Goal: Task Accomplishment & Management: Manage account settings

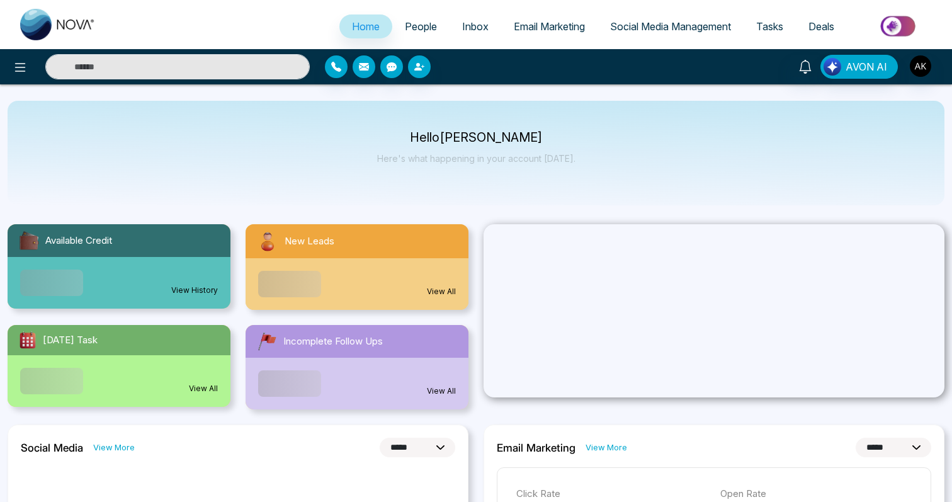
select select "*"
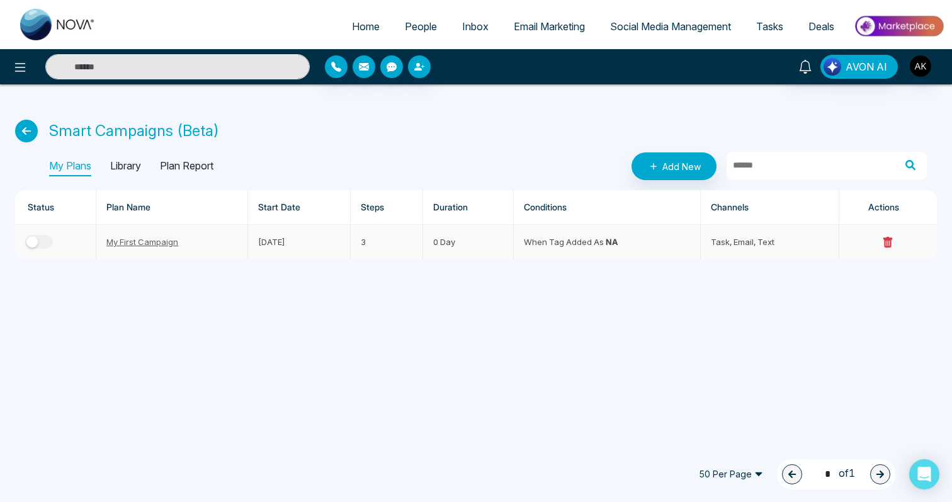
click at [42, 241] on button "button" at bounding box center [39, 242] width 28 height 14
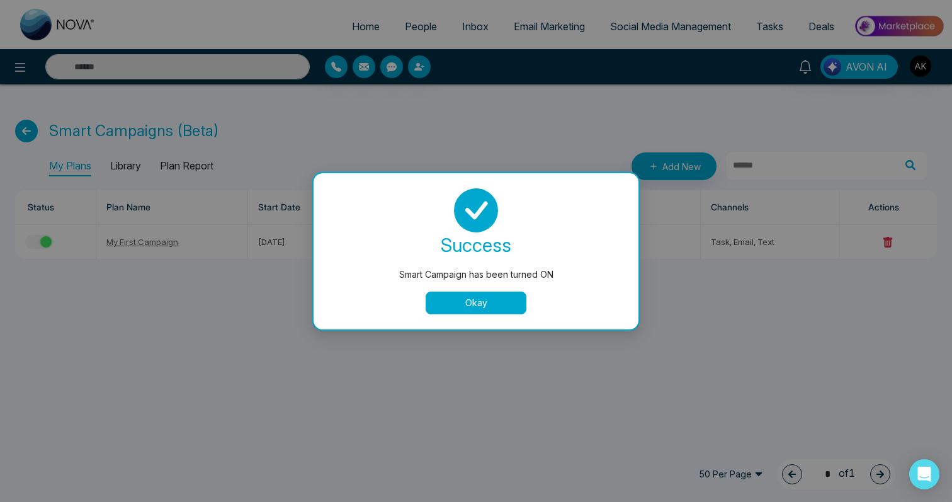
click at [507, 302] on button "Okay" at bounding box center [476, 302] width 101 height 23
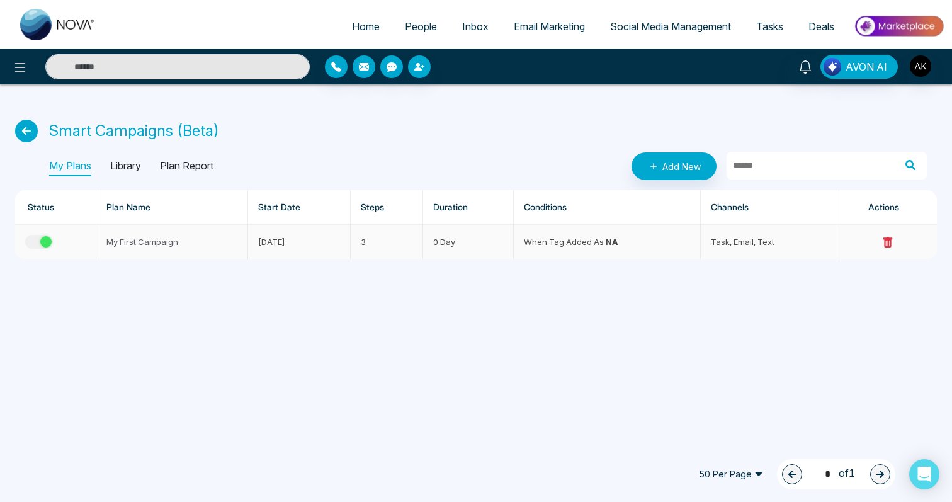
click at [31, 237] on button "button" at bounding box center [39, 242] width 28 height 14
